Goal: Task Accomplishment & Management: Use online tool/utility

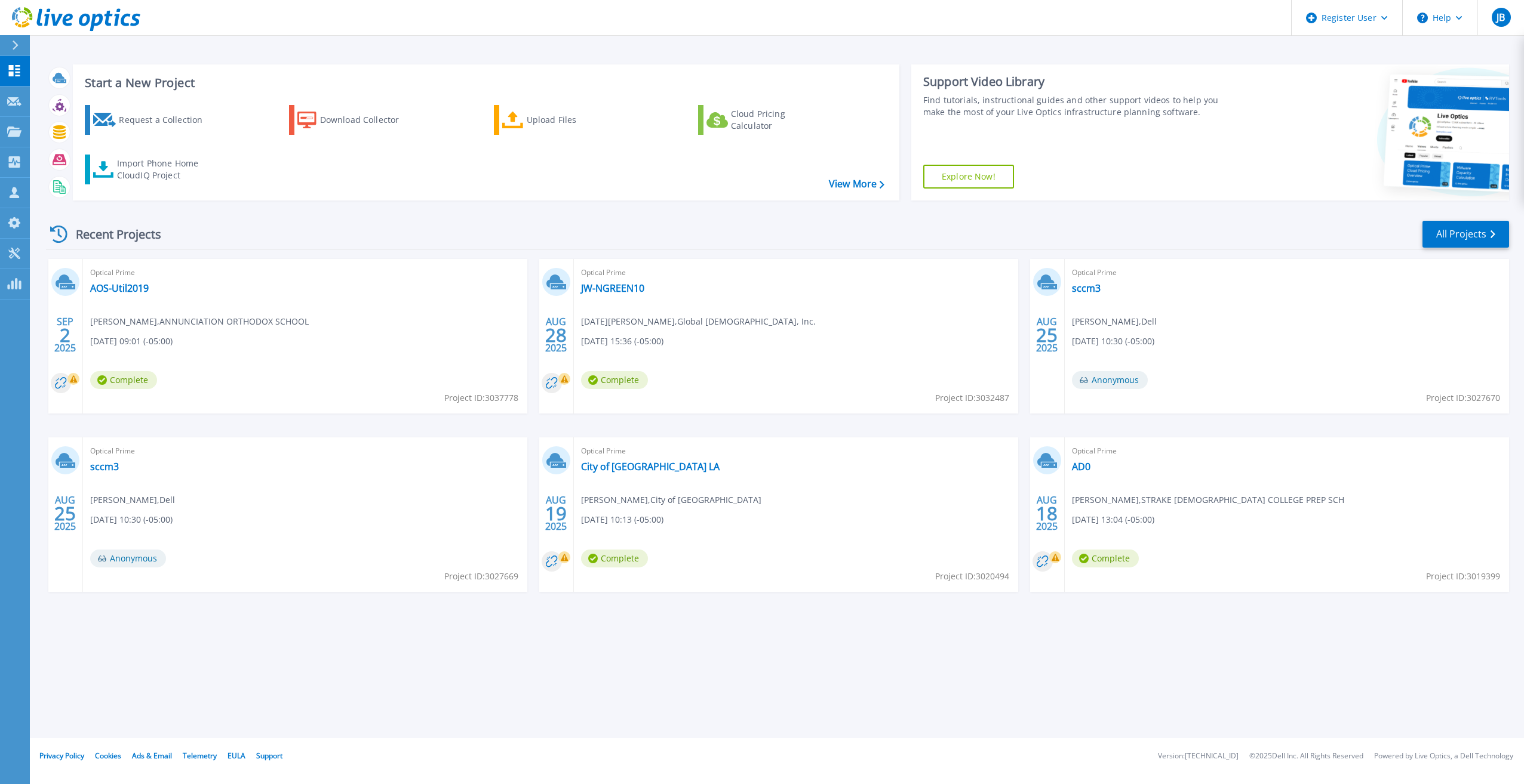
click at [452, 203] on div "Start a New Project Request a Collection Download Collector Upload Files Cloud …" at bounding box center [777, 133] width 1463 height 156
click at [29, 132] on div "Projects" at bounding box center [58, 132] width 58 height 30
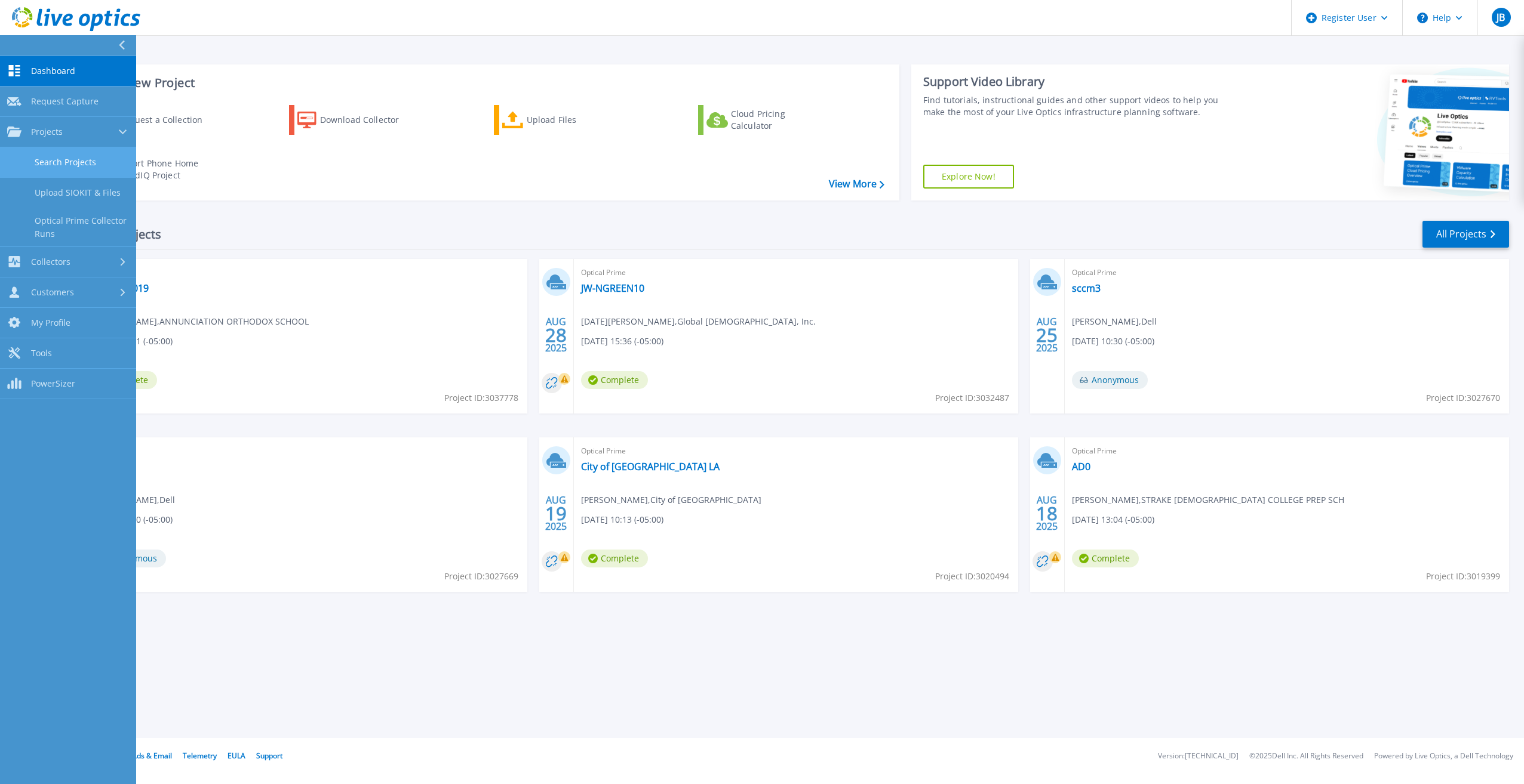
click at [26, 159] on link "Search Projects" at bounding box center [68, 162] width 136 height 30
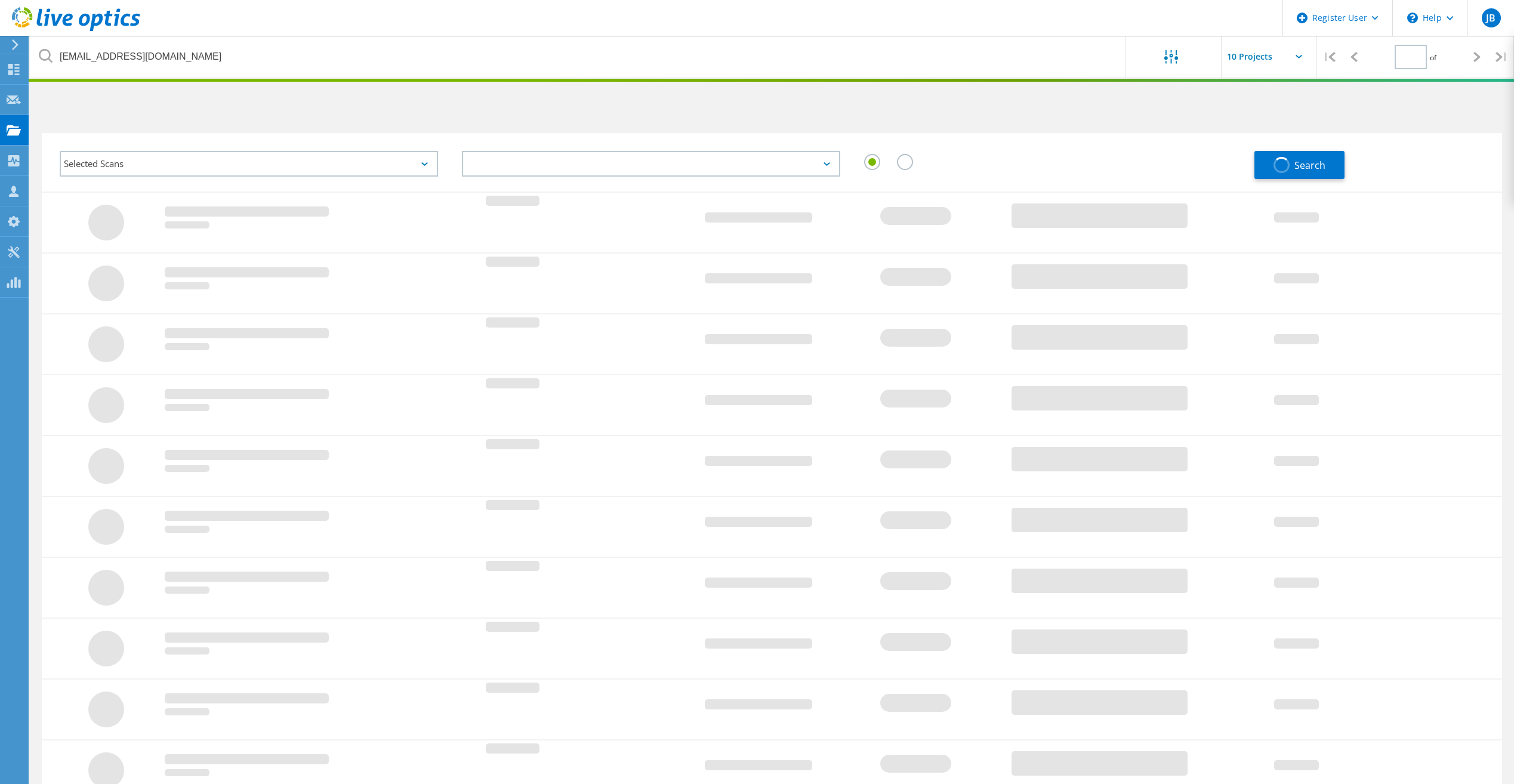
type input "1"
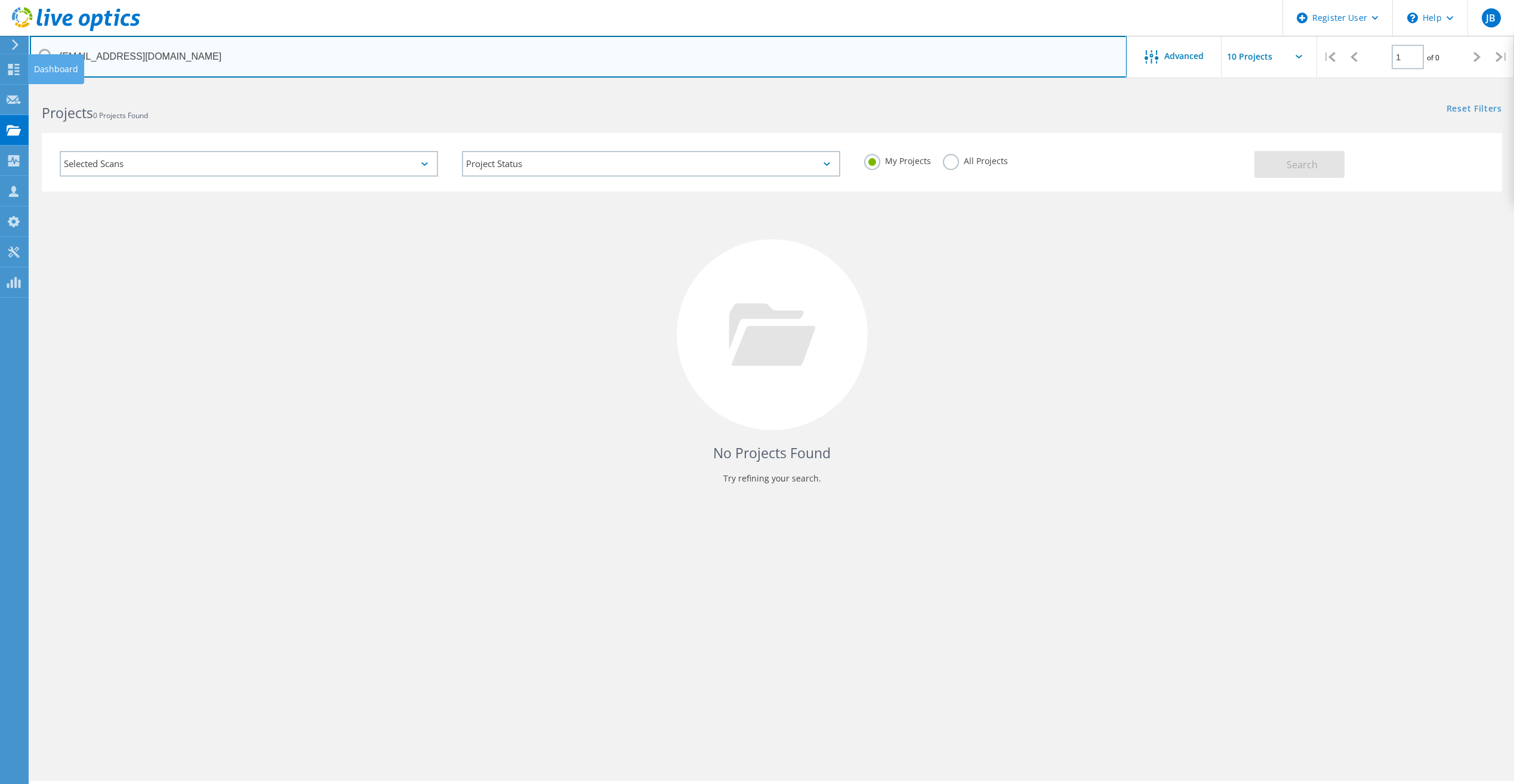
drag, startPoint x: 175, startPoint y: 52, endPoint x: 28, endPoint y: 58, distance: 147.1
click at [28, 87] on div "Register User \n Help Explore Helpful Articles Contact Support JB Dell User [PE…" at bounding box center [757, 452] width 1514 height 730
click at [173, 53] on input "[EMAIL_ADDRESS][DOMAIN_NAME]" at bounding box center [578, 57] width 1097 height 42
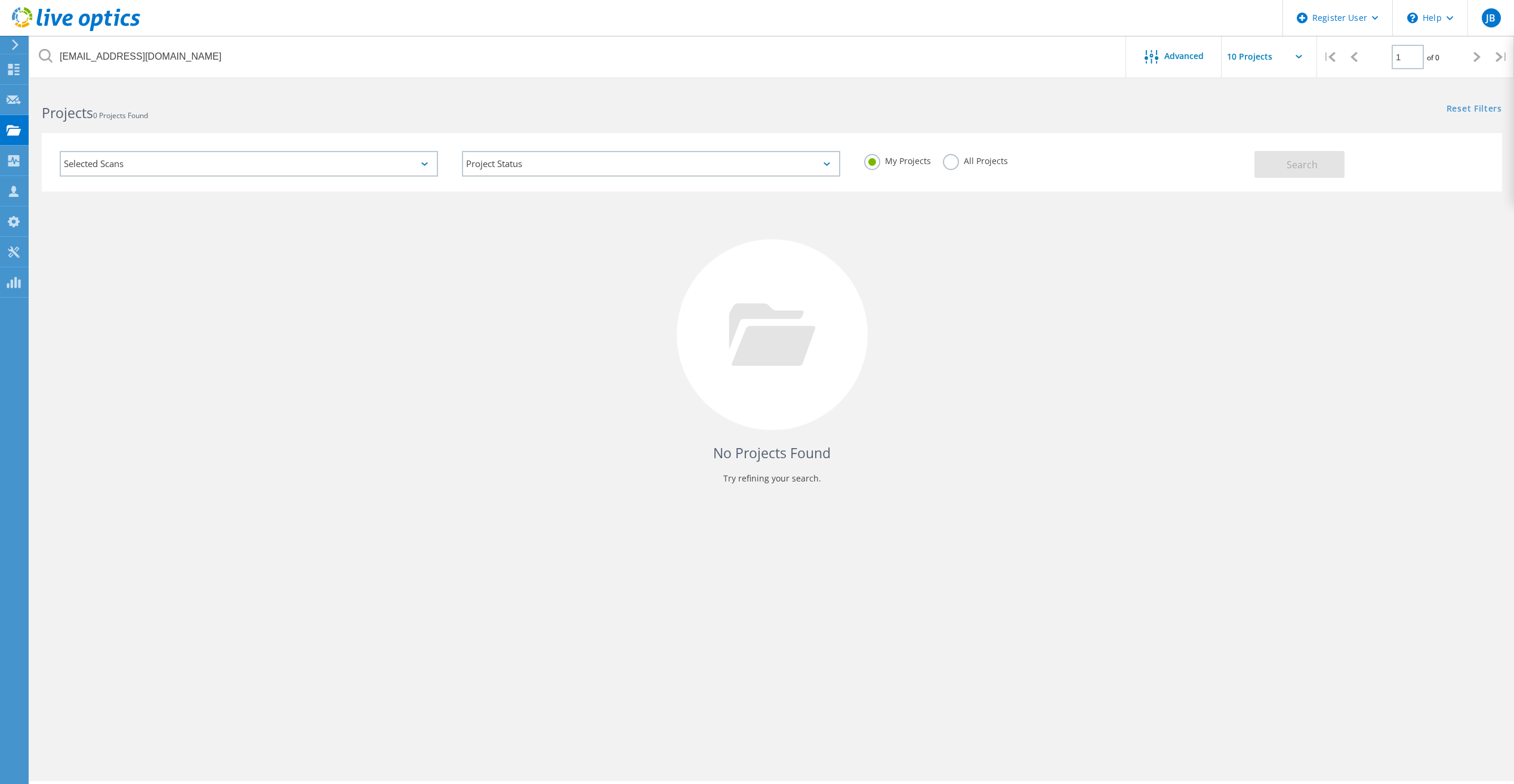
click at [948, 158] on label "All Projects" at bounding box center [975, 159] width 65 height 11
click at [0, 0] on input "All Projects" at bounding box center [0, 0] width 0 height 0
click at [1310, 176] on button "Search" at bounding box center [1299, 164] width 90 height 27
click at [1041, 260] on div "No Projects Found Try refining your search." at bounding box center [772, 345] width 1460 height 308
